Goal: Task Accomplishment & Management: Use online tool/utility

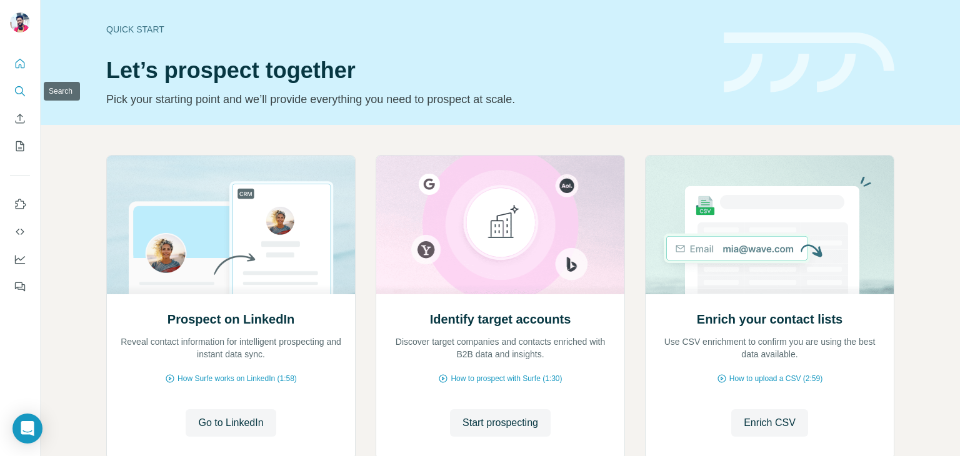
click at [13, 87] on button "Search" at bounding box center [20, 91] width 20 height 23
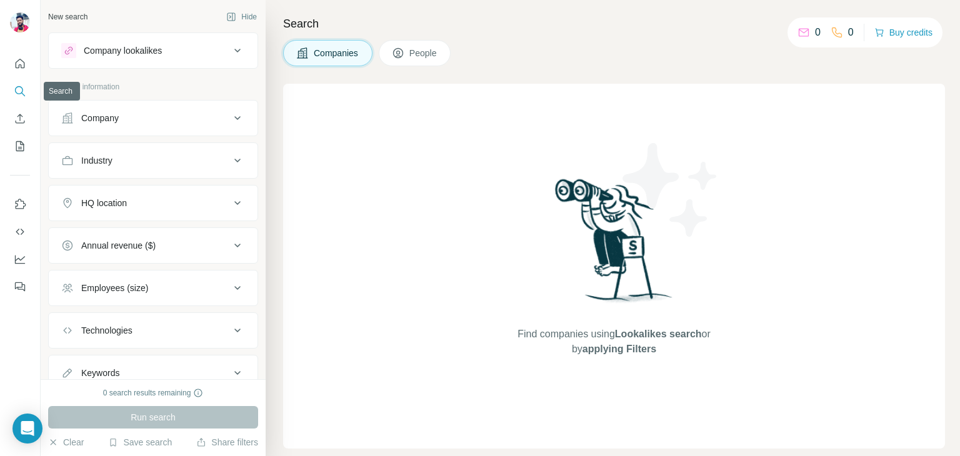
click at [15, 89] on icon "Search" at bounding box center [19, 90] width 8 height 8
click at [118, 120] on div "Company" at bounding box center [100, 118] width 38 height 13
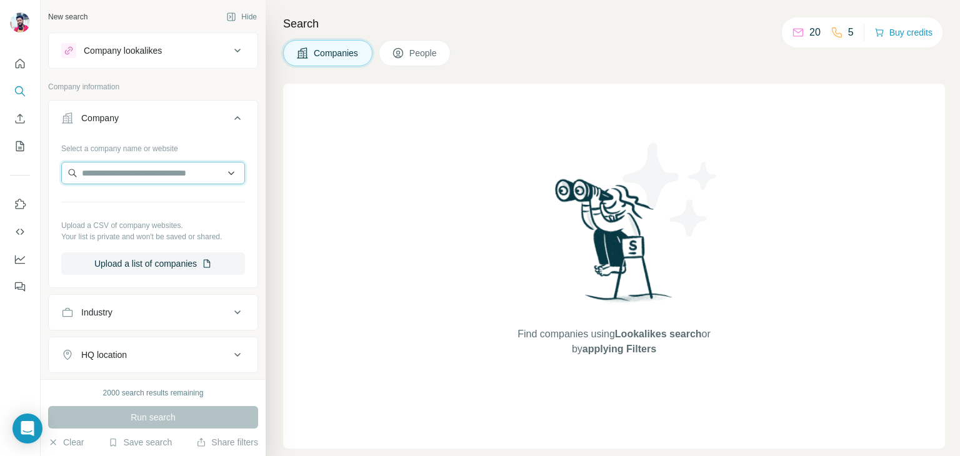
click at [108, 183] on input "text" at bounding box center [153, 173] width 184 height 23
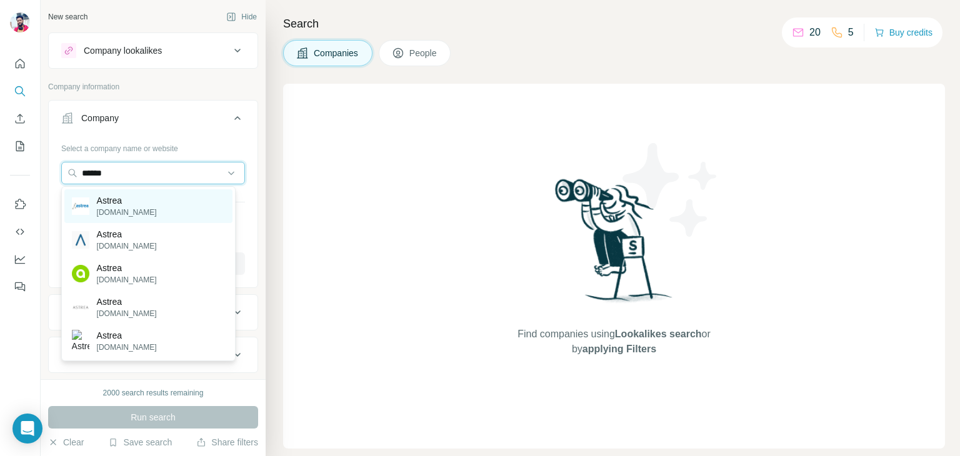
type input "******"
click at [105, 207] on p "[DOMAIN_NAME]" at bounding box center [127, 212] width 60 height 11
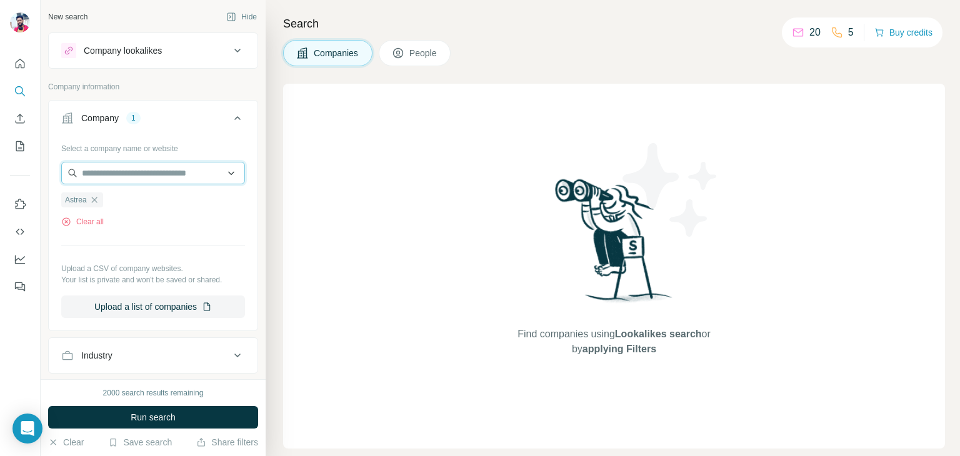
click at [120, 174] on input "text" at bounding box center [153, 173] width 184 height 23
click at [124, 239] on div "Select a company name or website Astrea Clear all Upload a CSV of company websi…" at bounding box center [153, 228] width 184 height 180
click at [80, 203] on span "Astrea" at bounding box center [76, 199] width 22 height 11
click at [73, 224] on button "Clear all" at bounding box center [82, 221] width 43 height 11
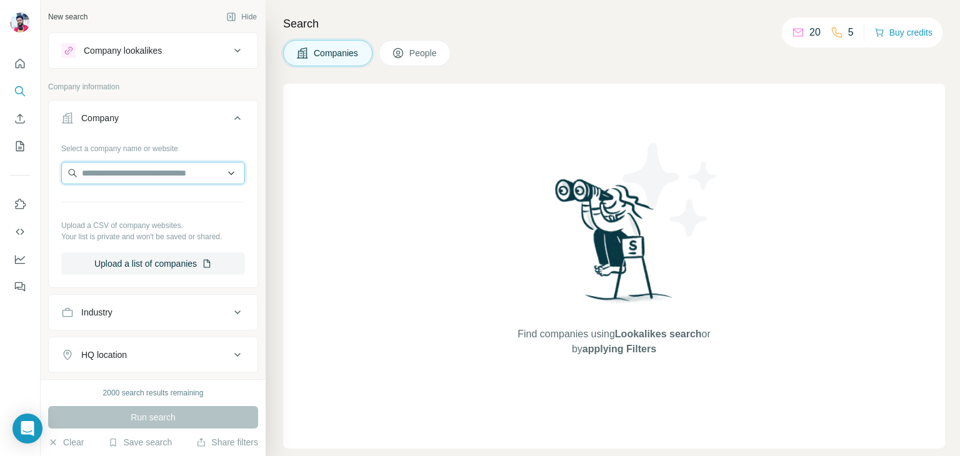
click at [111, 178] on input "text" at bounding box center [153, 173] width 184 height 23
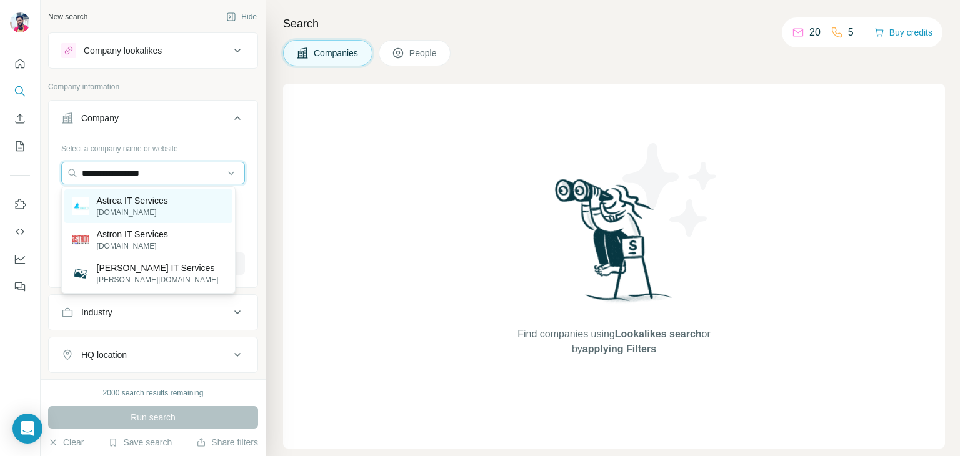
type input "**********"
click at [119, 207] on p "[DOMAIN_NAME]" at bounding box center [132, 212] width 71 height 11
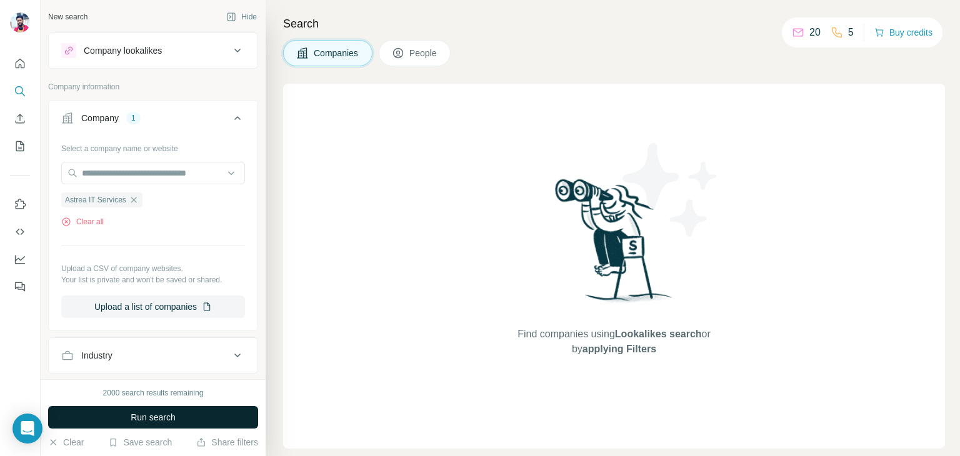
click at [117, 421] on button "Run search" at bounding box center [153, 417] width 210 height 23
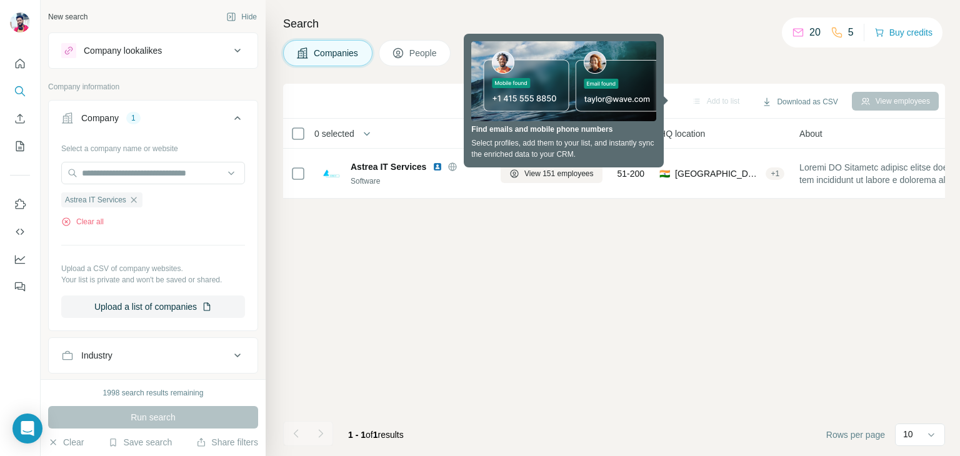
click at [368, 319] on div "Add to list Download as CSV View employees 0 selected Companies Employees Size …" at bounding box center [614, 270] width 662 height 373
click at [118, 176] on input "text" at bounding box center [153, 173] width 184 height 23
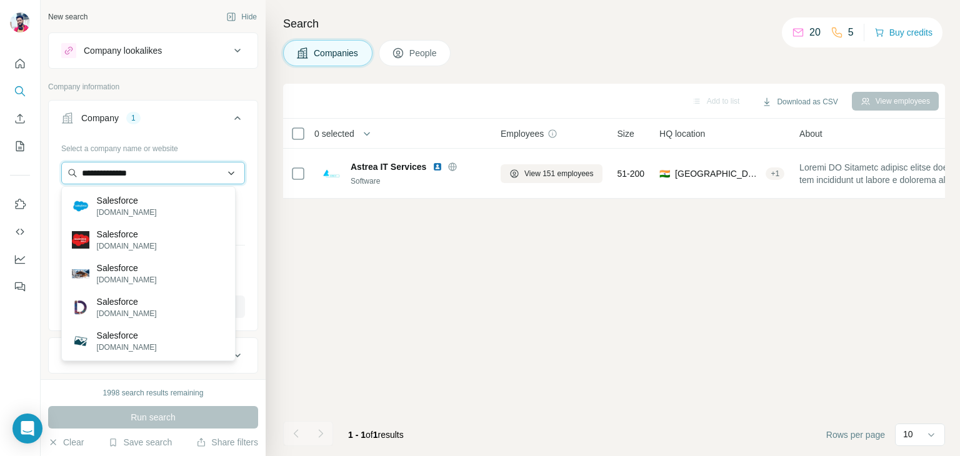
type input "**********"
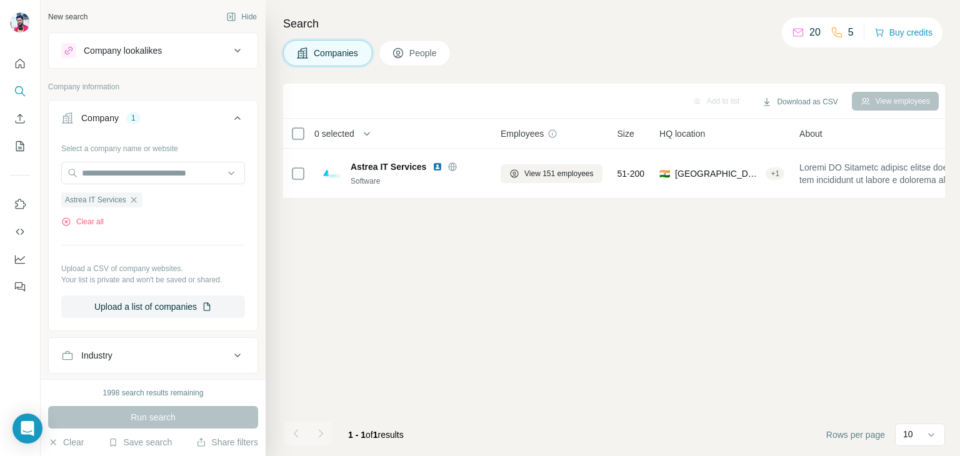
click at [145, 51] on div "Company lookalikes" at bounding box center [123, 50] width 78 height 13
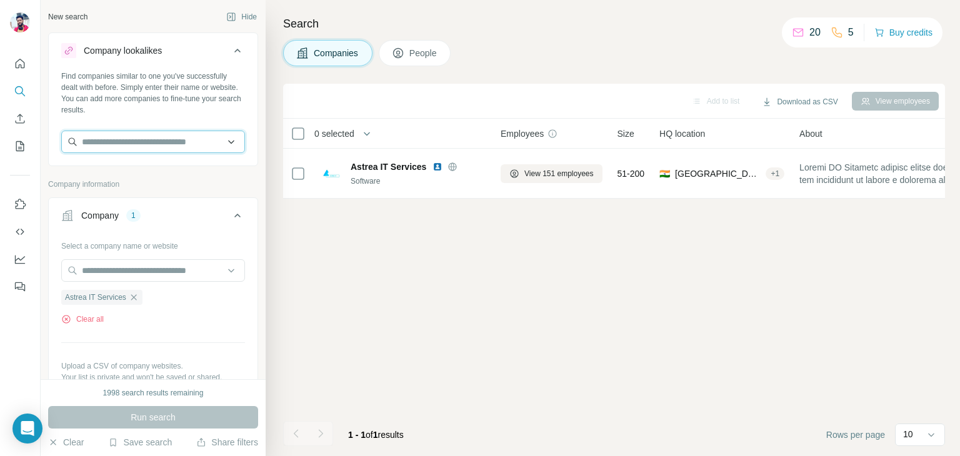
click at [115, 144] on input "text" at bounding box center [153, 142] width 184 height 23
type input "**********"
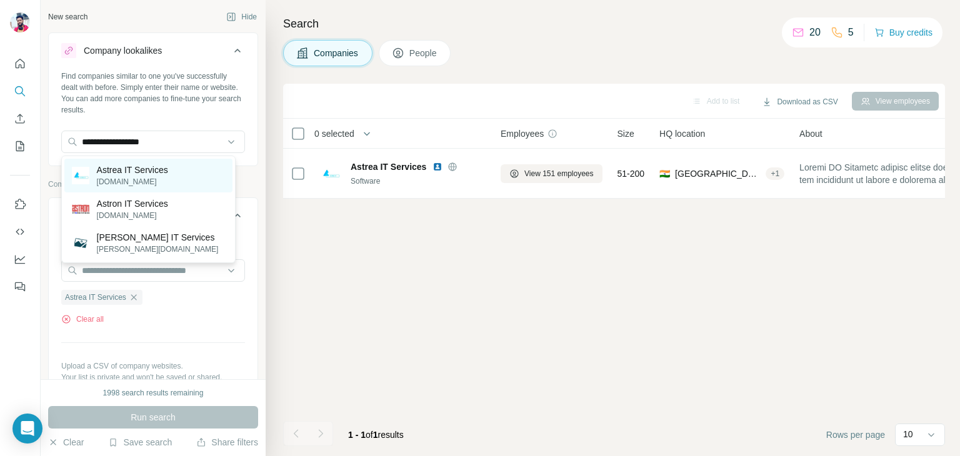
click at [123, 178] on p "[DOMAIN_NAME]" at bounding box center [132, 181] width 71 height 11
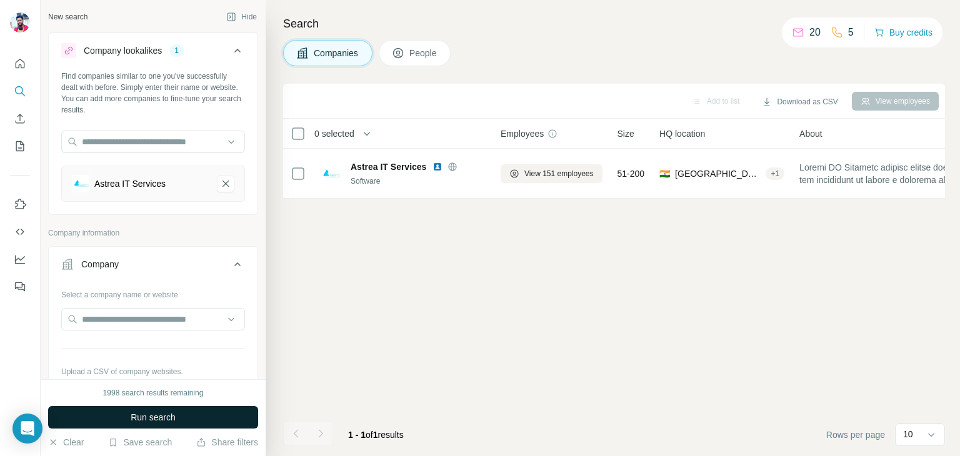
click at [122, 411] on button "Run search" at bounding box center [153, 417] width 210 height 23
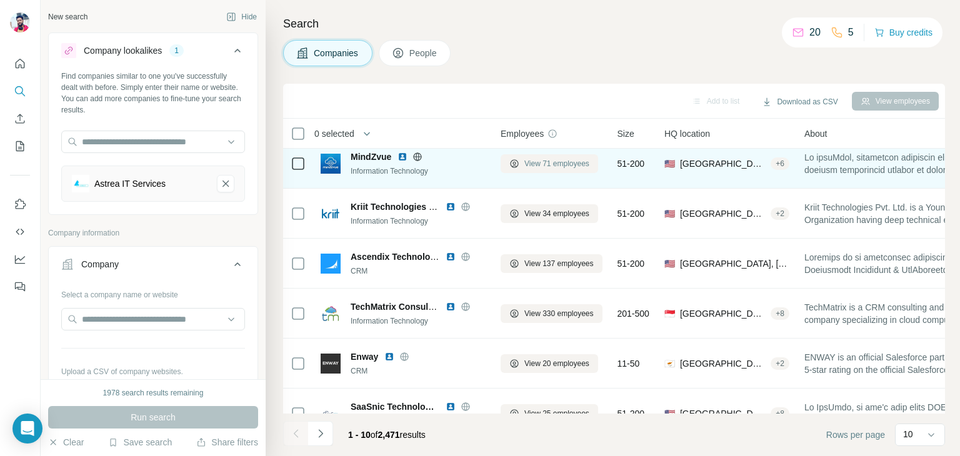
scroll to position [241, 0]
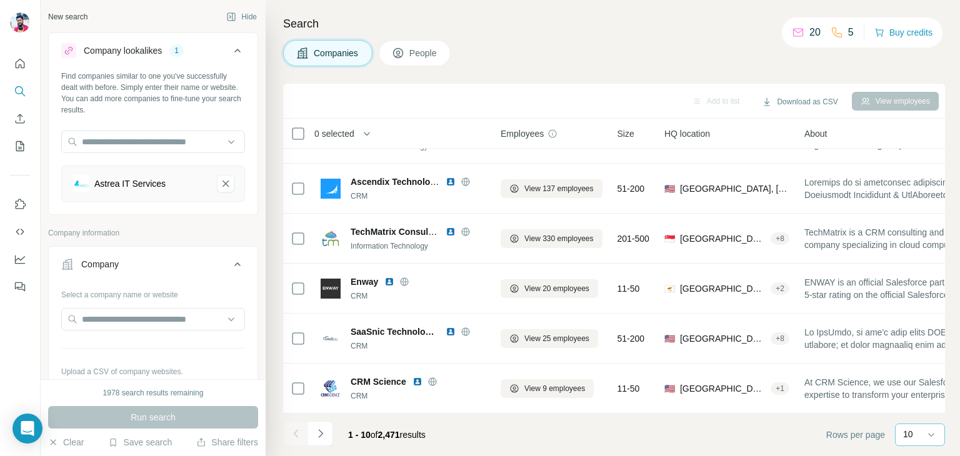
click at [913, 438] on div "10" at bounding box center [918, 434] width 31 height 13
click at [912, 381] on p "20" at bounding box center [911, 384] width 10 height 13
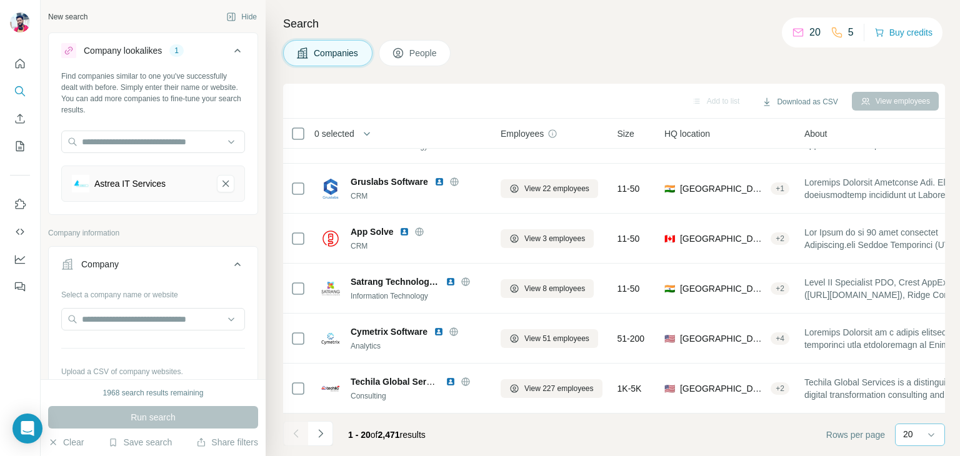
scroll to position [741, 0]
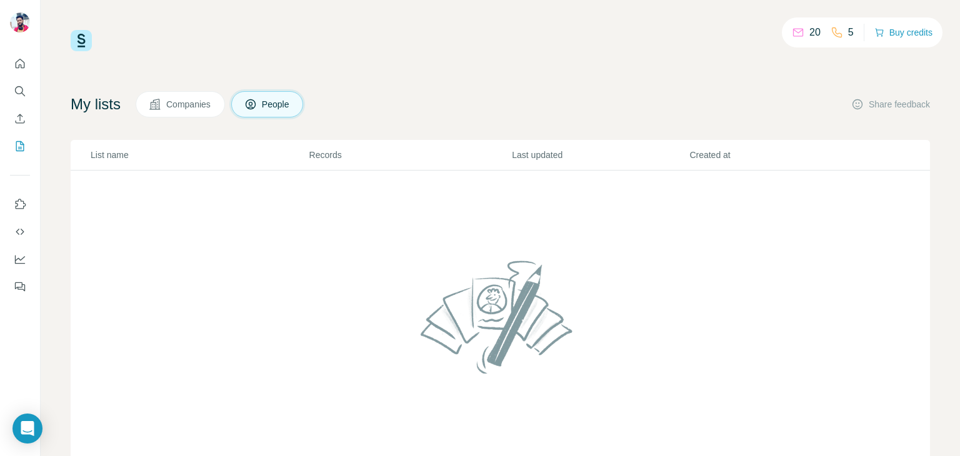
click at [191, 98] on span "Companies" at bounding box center [189, 104] width 46 height 13
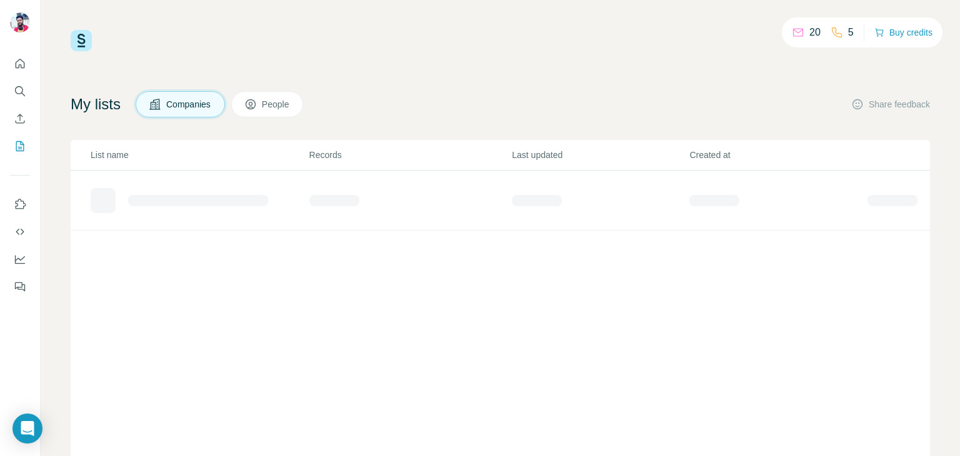
click at [196, 106] on span "Companies" at bounding box center [189, 104] width 46 height 13
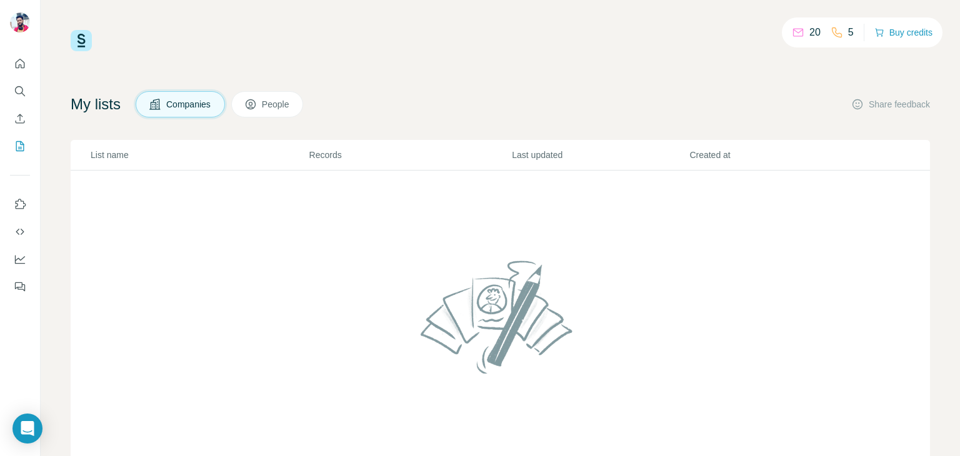
click at [266, 106] on button "People" at bounding box center [267, 104] width 73 height 26
